Goal: Task Accomplishment & Management: Use online tool/utility

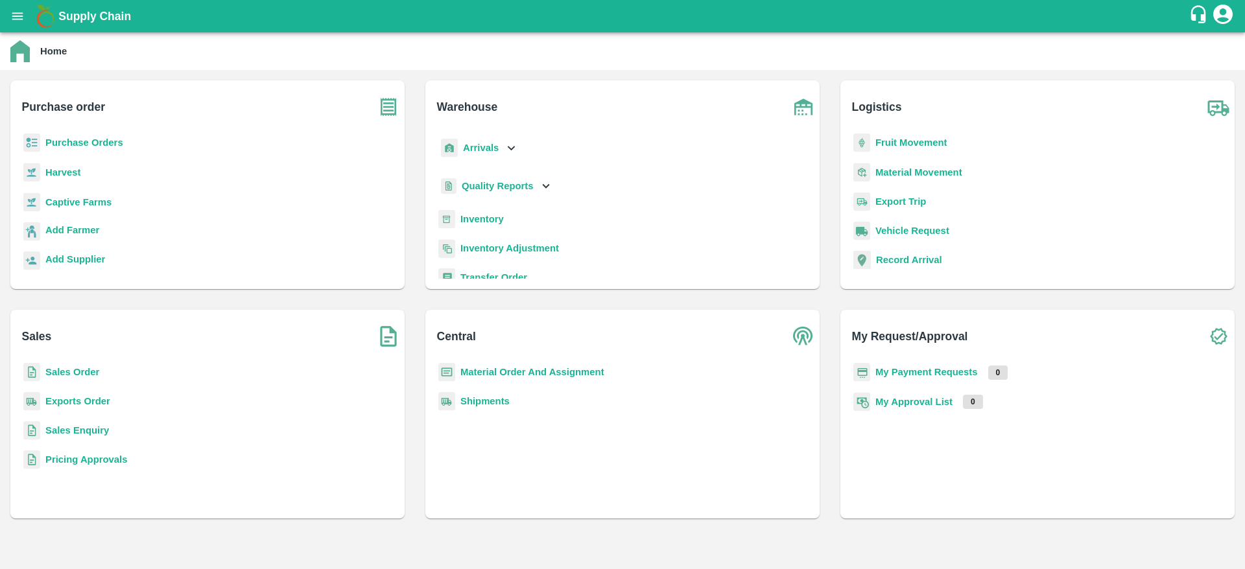
click at [564, 377] on div "Material Order And Assignment" at bounding box center [622, 377] width 373 height 29
click at [564, 377] on b "Material Order And Assignment" at bounding box center [532, 372] width 144 height 10
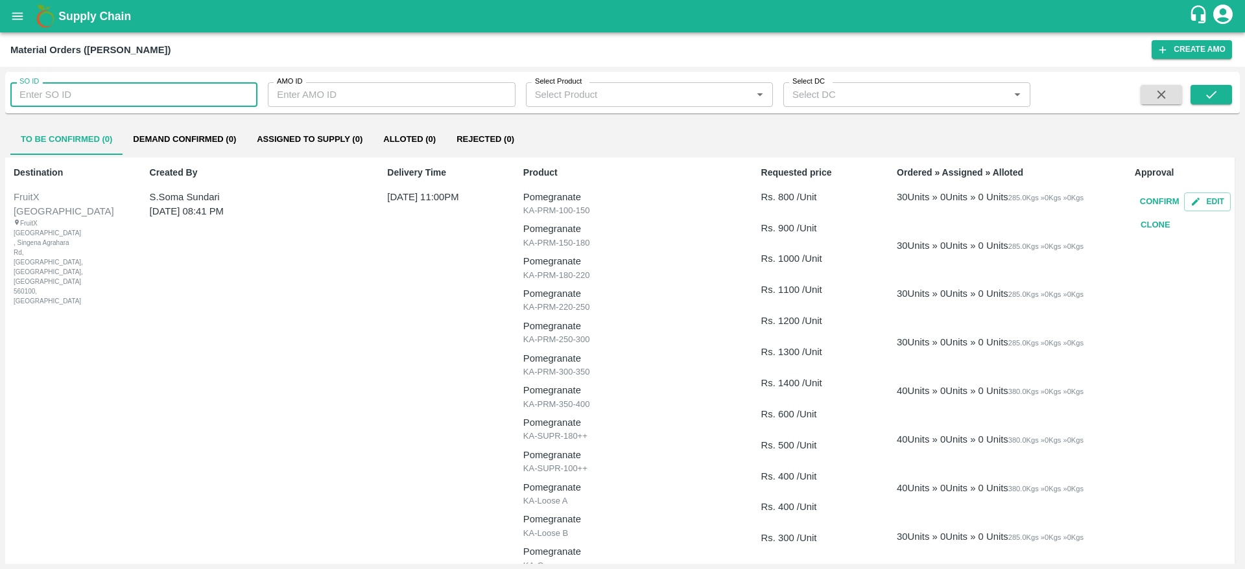
click at [115, 98] on input "SO ID" at bounding box center [133, 94] width 247 height 25
type input "604938"
click at [1204, 89] on icon "submit" at bounding box center [1211, 95] width 14 height 14
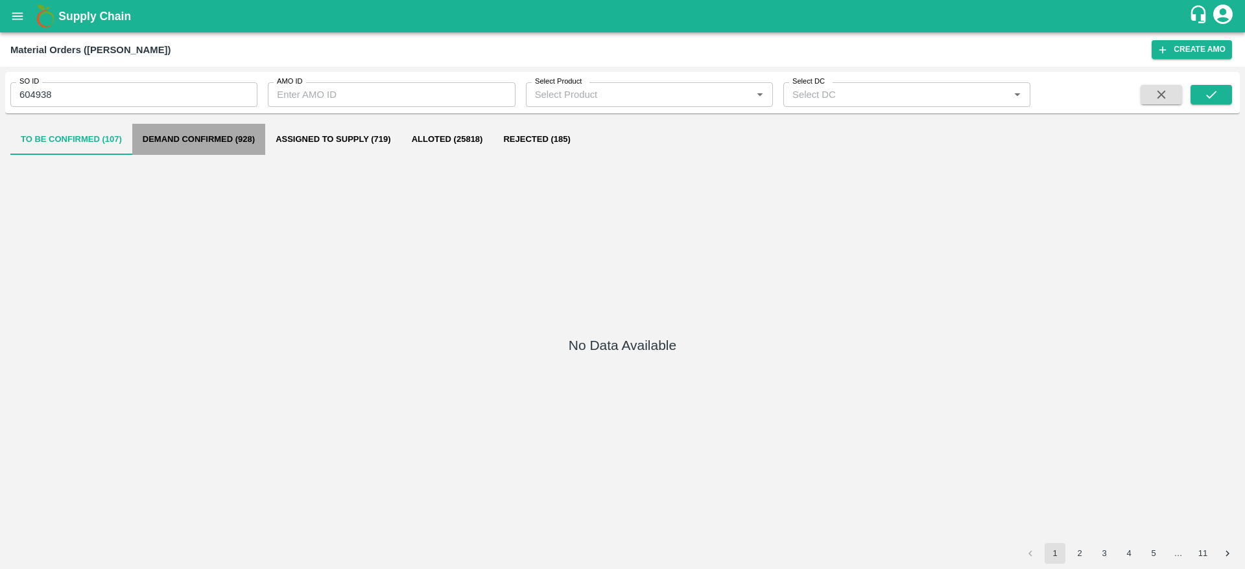
click at [202, 146] on button "Demand Confirmed (928)" at bounding box center [198, 139] width 133 height 31
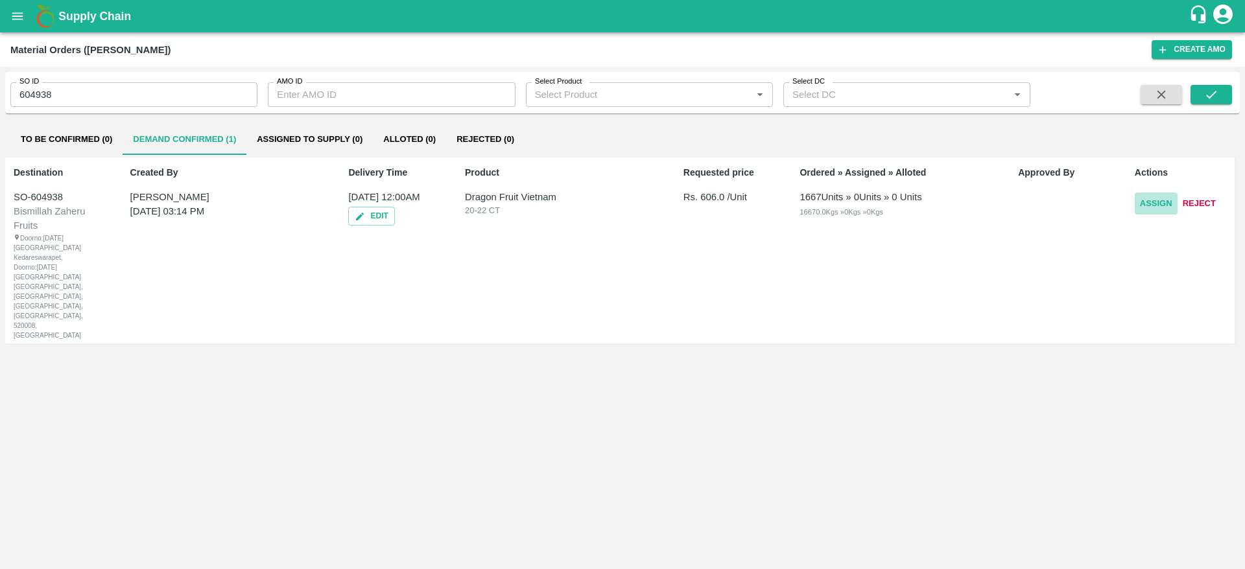
click at [1141, 209] on button "Assign" at bounding box center [1155, 204] width 43 height 23
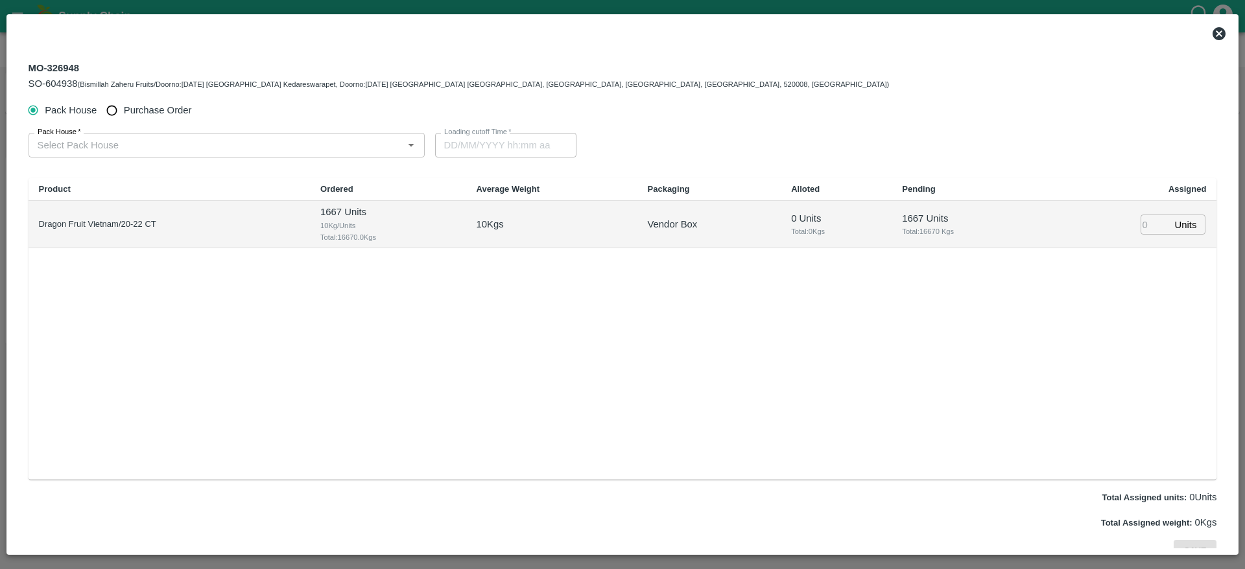
click at [167, 108] on span "Purchase Order" at bounding box center [158, 110] width 68 height 14
click at [124, 108] on input "Purchase Order" at bounding box center [112, 111] width 24 height 24
radio input "true"
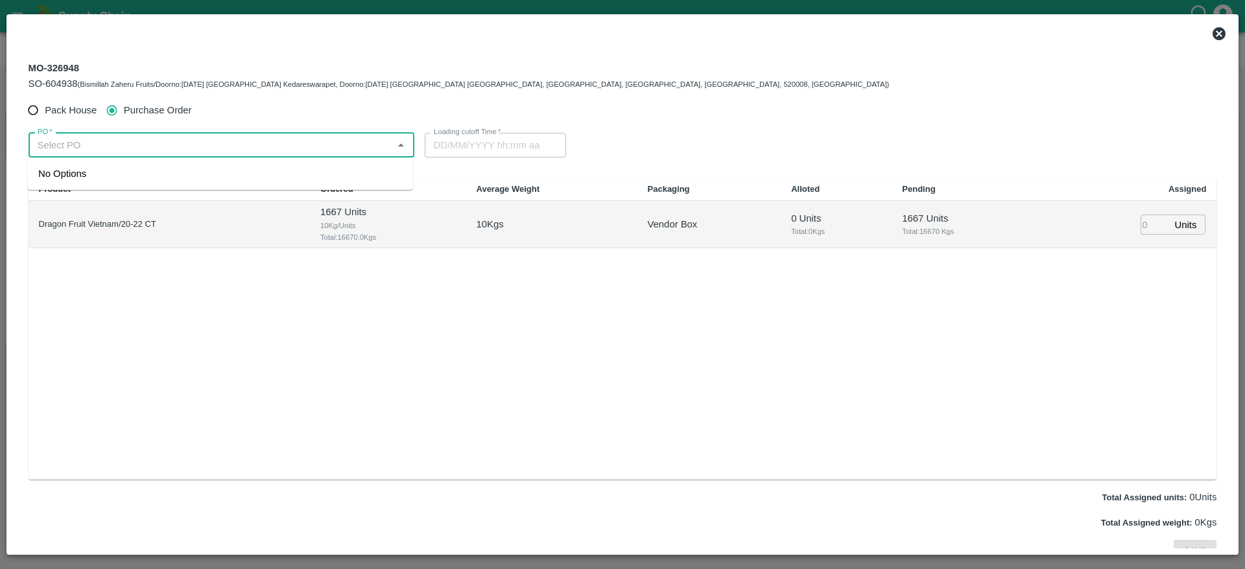
click at [73, 141] on input "PO   *" at bounding box center [210, 145] width 357 height 17
click at [182, 175] on div "PO-176280([PERSON_NAME] EXPORTS AND IMPORTS-9443370833)" at bounding box center [192, 174] width 309 height 14
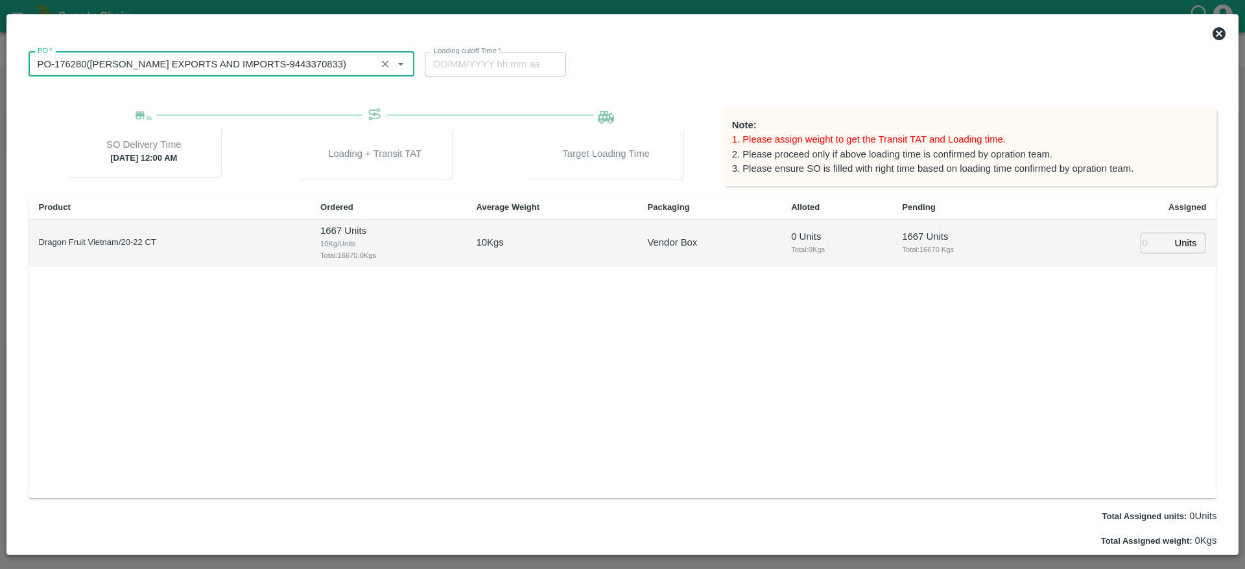
scroll to position [82, 0]
type input "PO-176280([PERSON_NAME] EXPORTS AND IMPORTS-9443370833)"
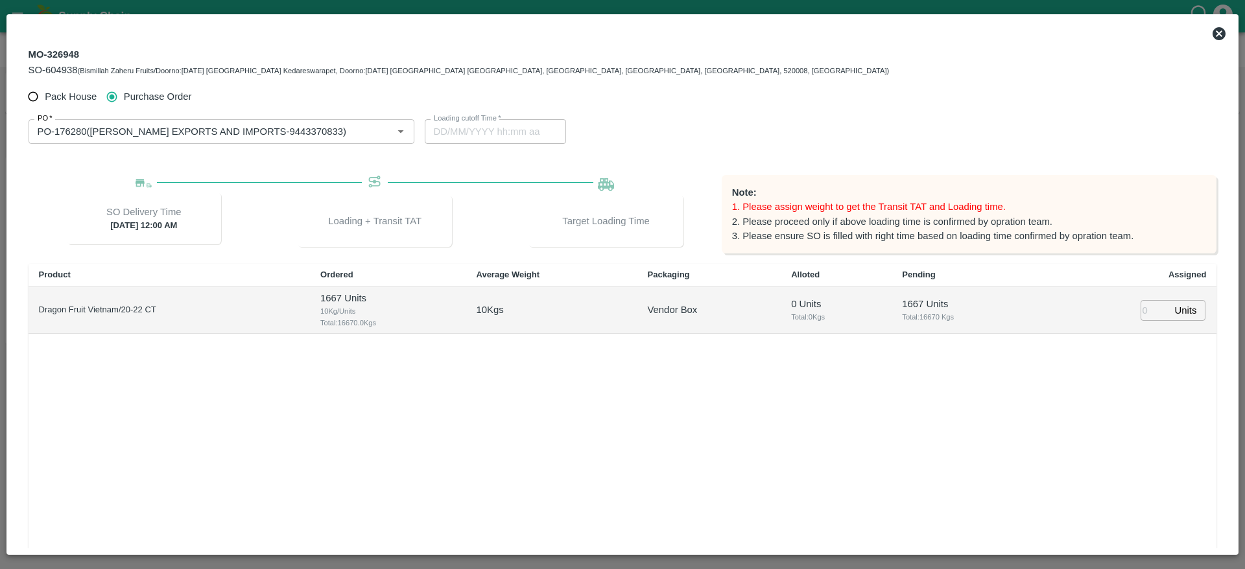
scroll to position [113, 0]
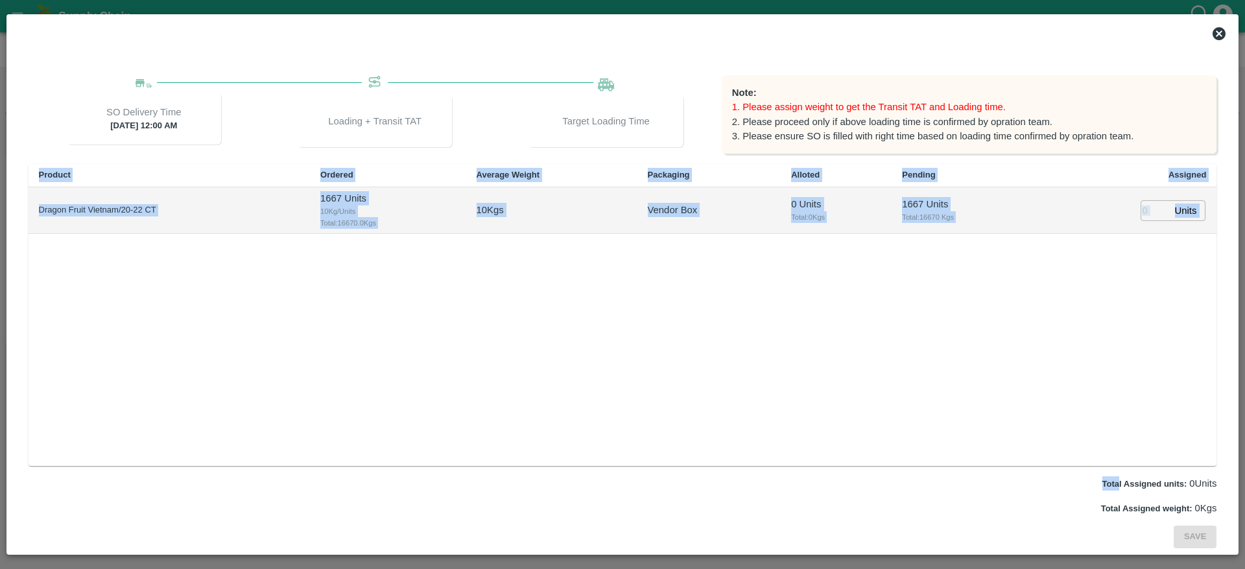
drag, startPoint x: 1114, startPoint y: 493, endPoint x: 1131, endPoint y: 406, distance: 88.5
click at [1131, 406] on div "Pack House Purchase Order PO   * PO   * Loading cutoff Time   * Loading cutoff …" at bounding box center [623, 266] width 1188 height 563
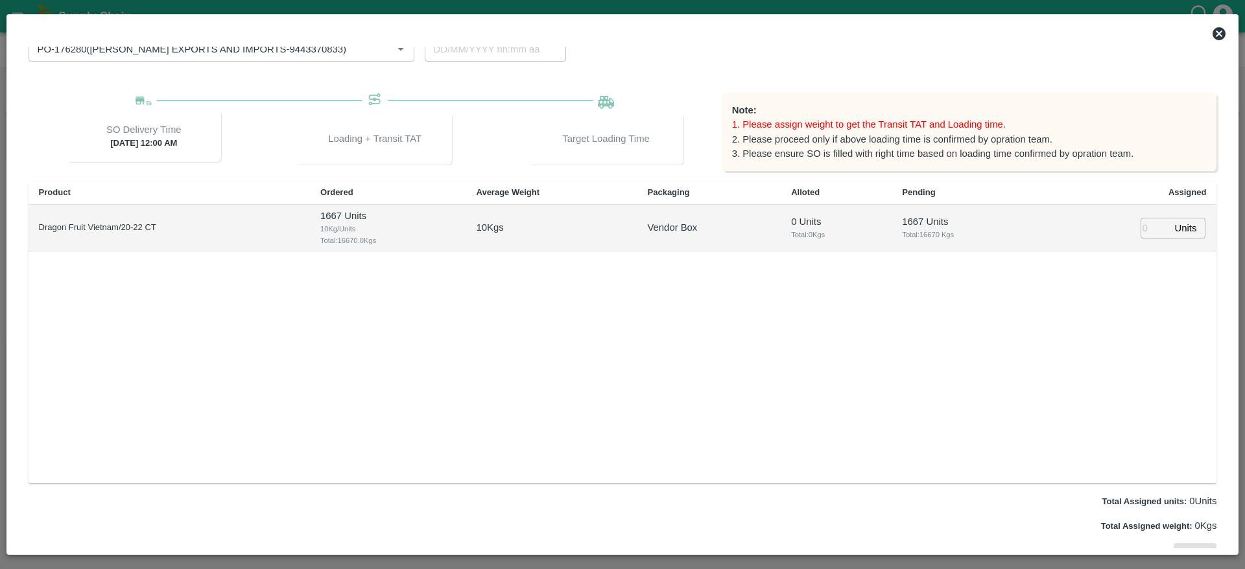
click at [1131, 406] on div "Product Ordered Average Weight Packaging Alloted Pending Assigned Dragon Fruit …" at bounding box center [623, 332] width 1188 height 301
